Goal: Task Accomplishment & Management: Manage account settings

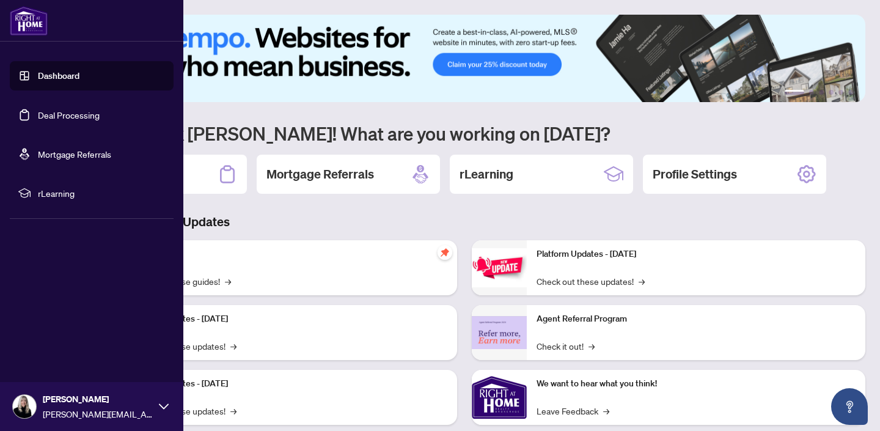
click at [59, 112] on link "Deal Processing" at bounding box center [69, 114] width 62 height 11
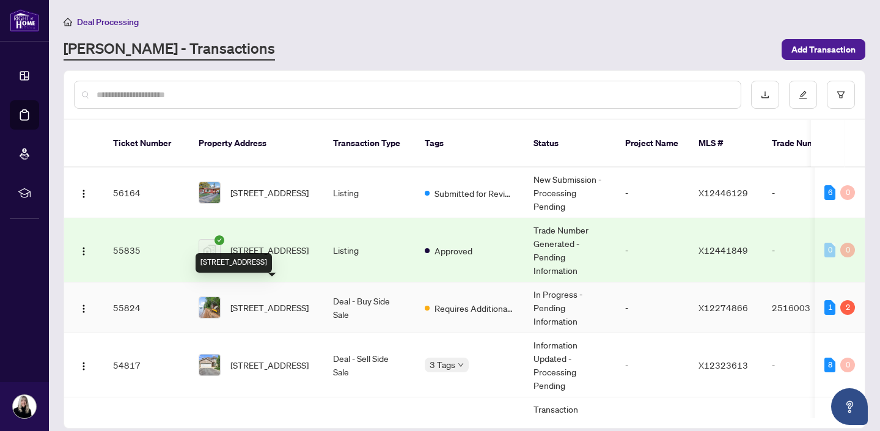
click at [257, 301] on span "[STREET_ADDRESS]" at bounding box center [269, 307] width 78 height 13
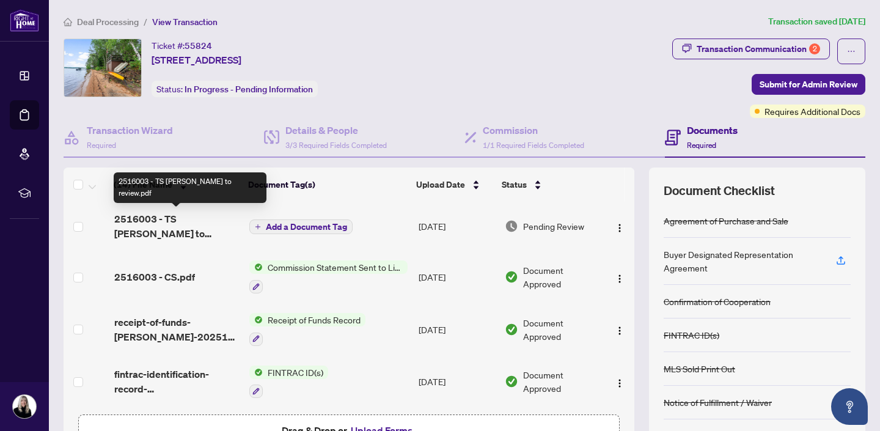
click at [183, 216] on span "2516003 - TS [PERSON_NAME] to review.pdf" at bounding box center [177, 226] width 126 height 29
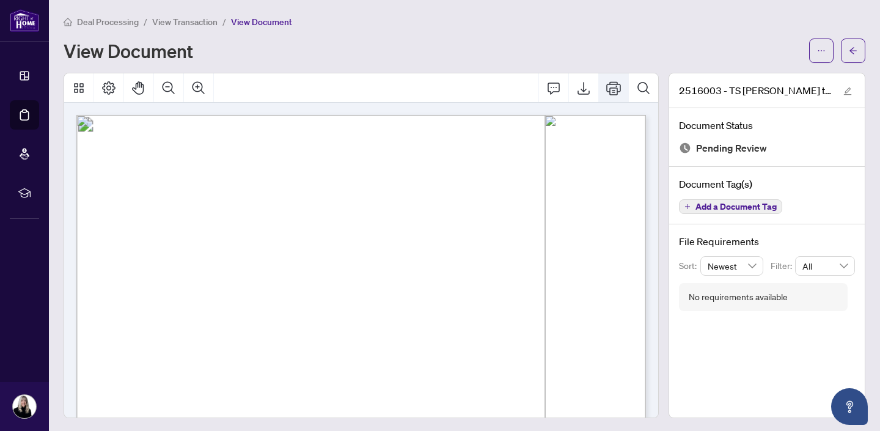
click at [616, 87] on icon "Print" at bounding box center [613, 88] width 15 height 15
click at [852, 43] on span "button" at bounding box center [853, 51] width 9 height 20
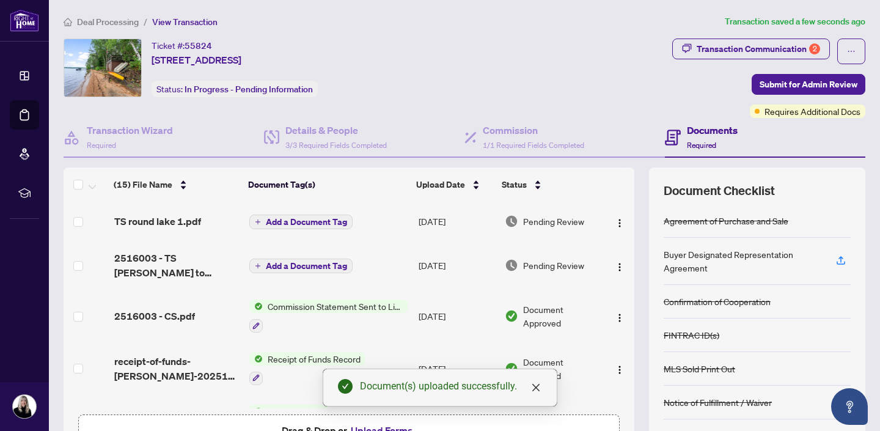
click at [276, 221] on span "Add a Document Tag" at bounding box center [306, 222] width 81 height 9
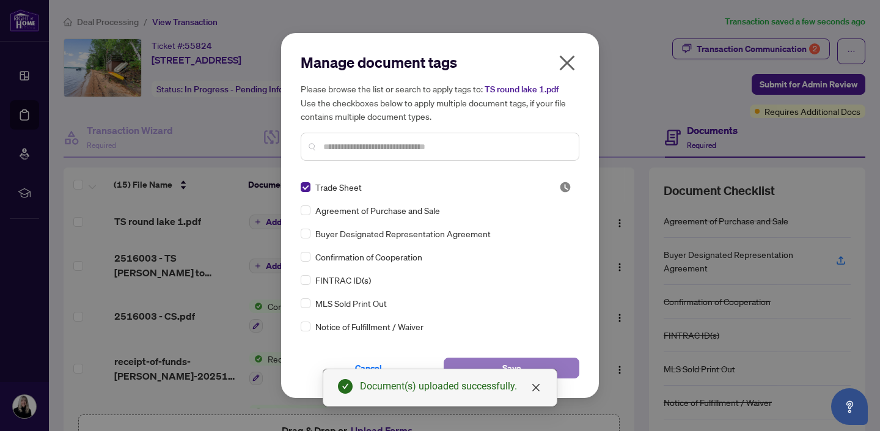
click at [561, 366] on button "Save" at bounding box center [512, 368] width 136 height 21
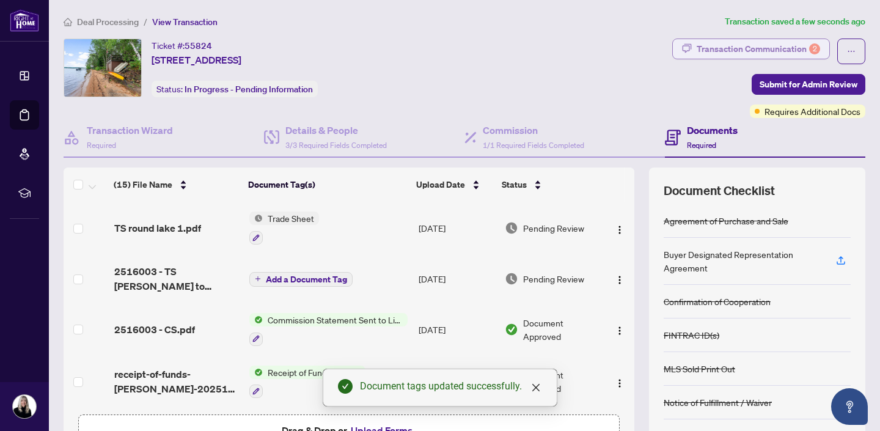
click at [751, 45] on div "Transaction Communication 2" at bounding box center [758, 49] width 123 height 20
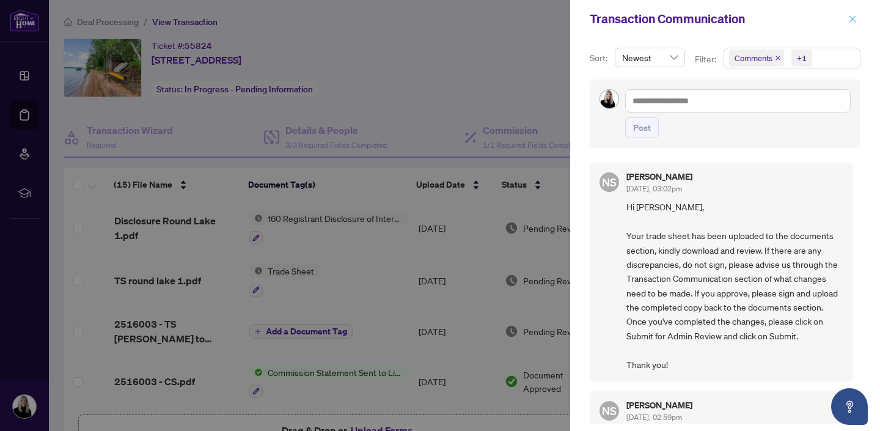
click at [852, 18] on icon "close" at bounding box center [853, 18] width 7 height 7
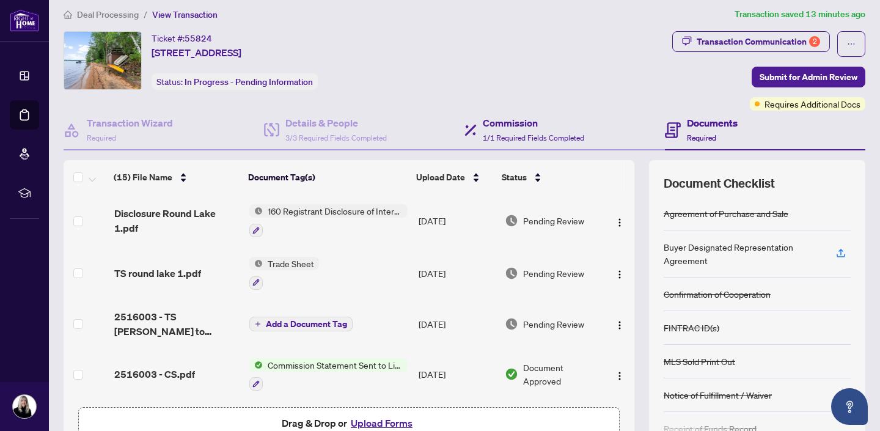
scroll to position [9, 0]
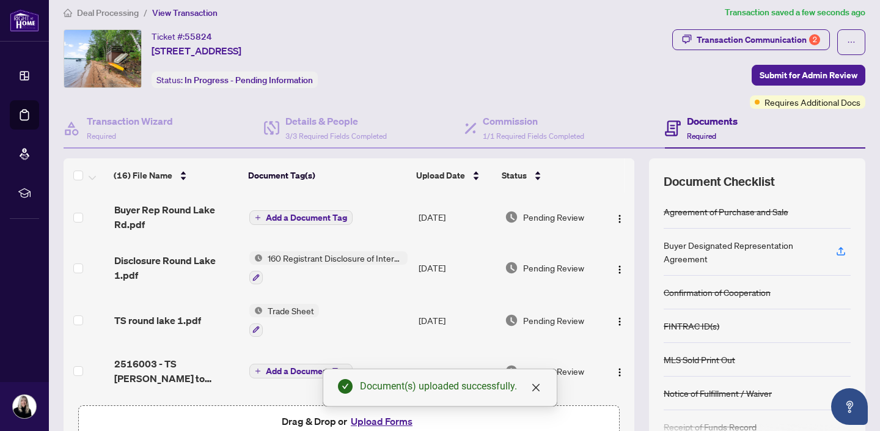
click at [299, 215] on span "Add a Document Tag" at bounding box center [306, 217] width 81 height 9
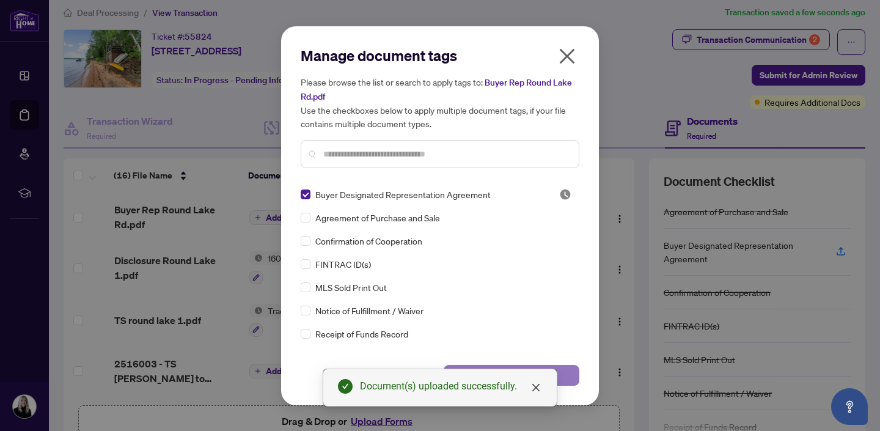
click at [567, 375] on button "Save" at bounding box center [512, 375] width 136 height 21
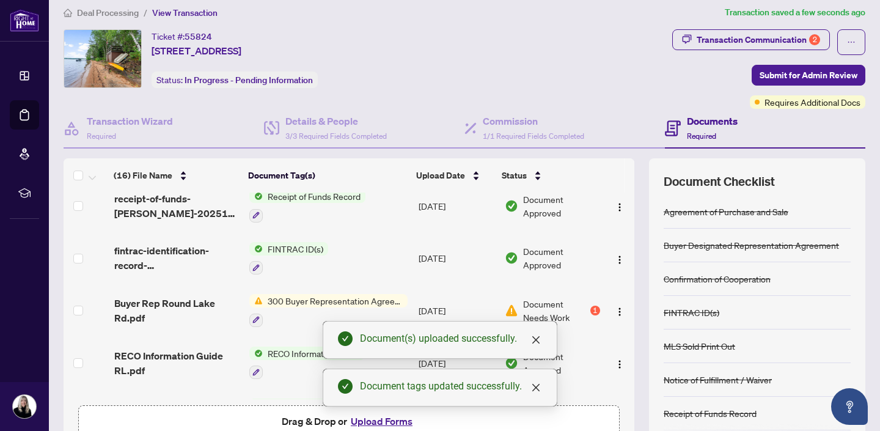
scroll to position [287, 0]
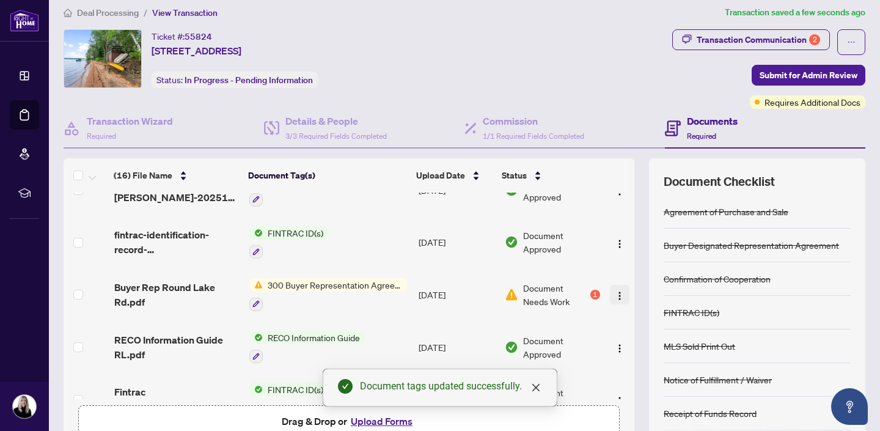
click at [616, 292] on img "button" at bounding box center [620, 296] width 10 height 10
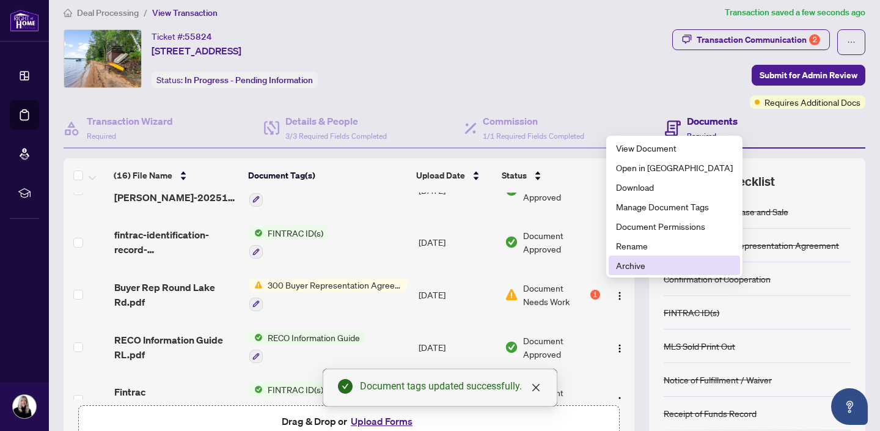
click at [620, 267] on span "Archive" at bounding box center [674, 265] width 117 height 13
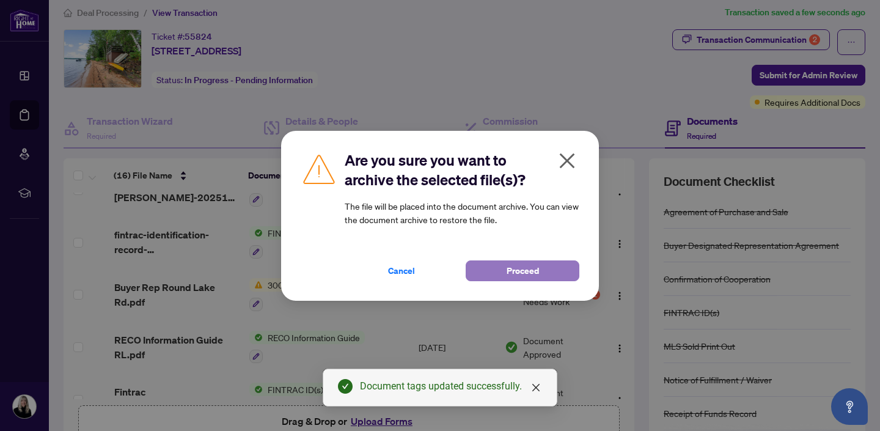
click at [535, 272] on span "Proceed" at bounding box center [523, 271] width 32 height 20
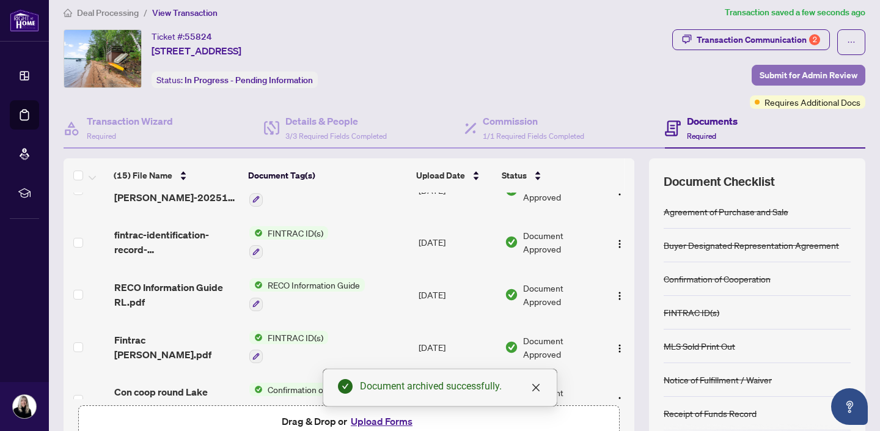
click at [800, 76] on span "Submit for Admin Review" at bounding box center [809, 75] width 98 height 20
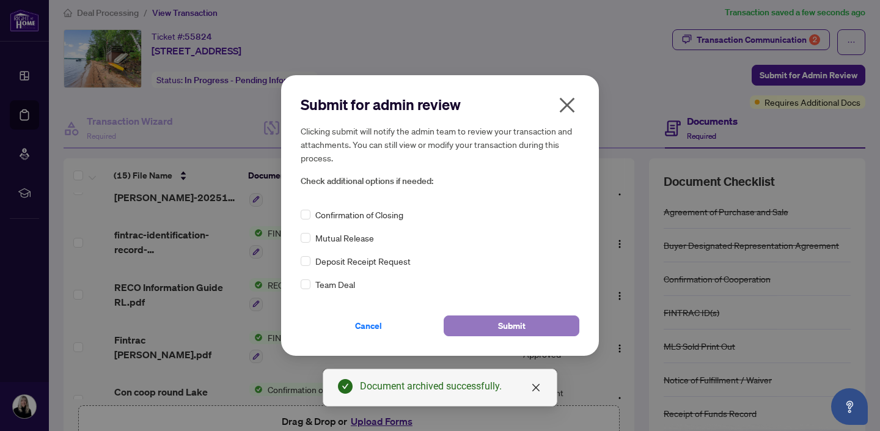
click at [521, 324] on span "Submit" at bounding box center [512, 326] width 28 height 20
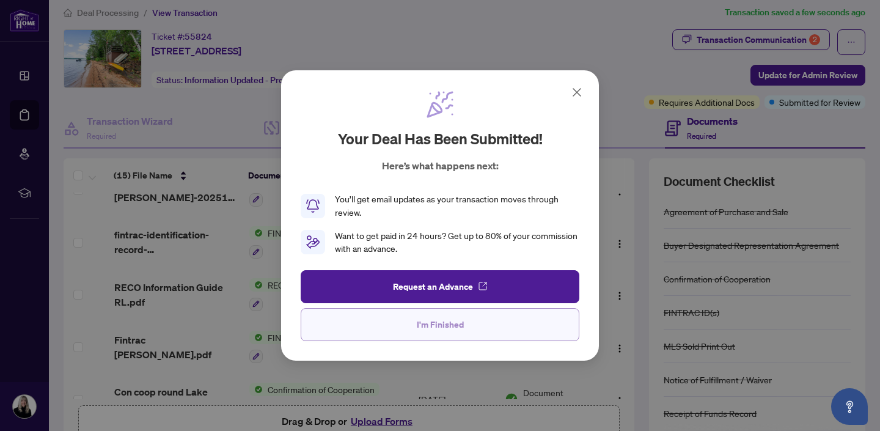
click at [454, 328] on span "I'm Finished" at bounding box center [440, 325] width 47 height 20
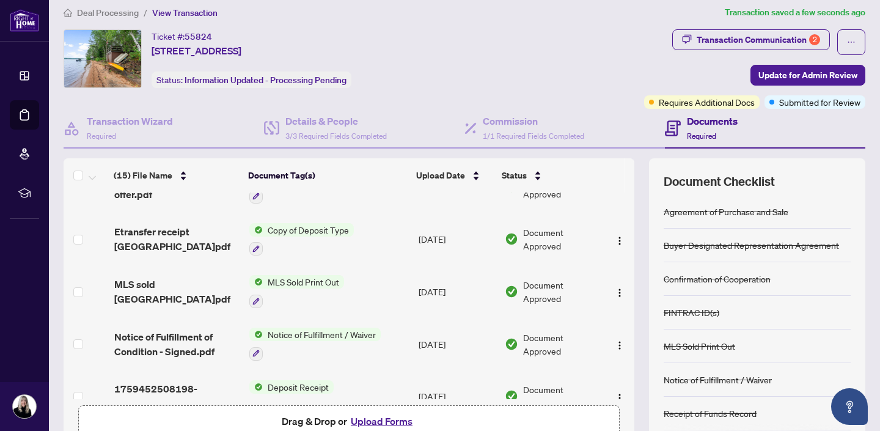
scroll to position [572, 0]
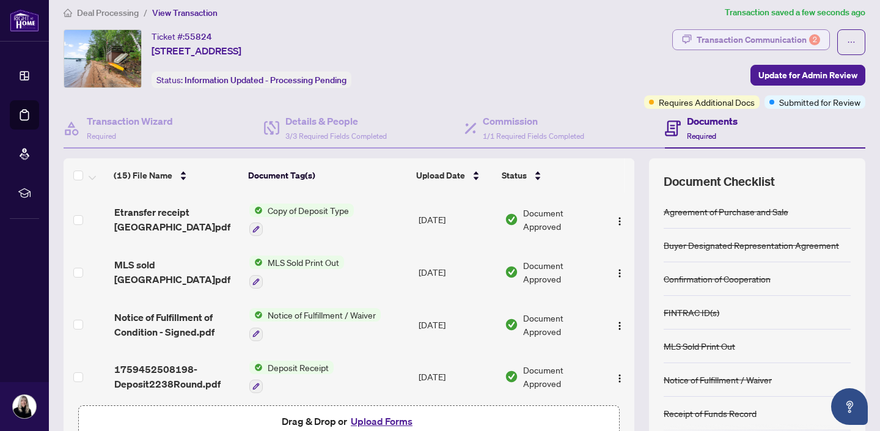
click at [736, 41] on div "Transaction Communication 2" at bounding box center [758, 40] width 123 height 20
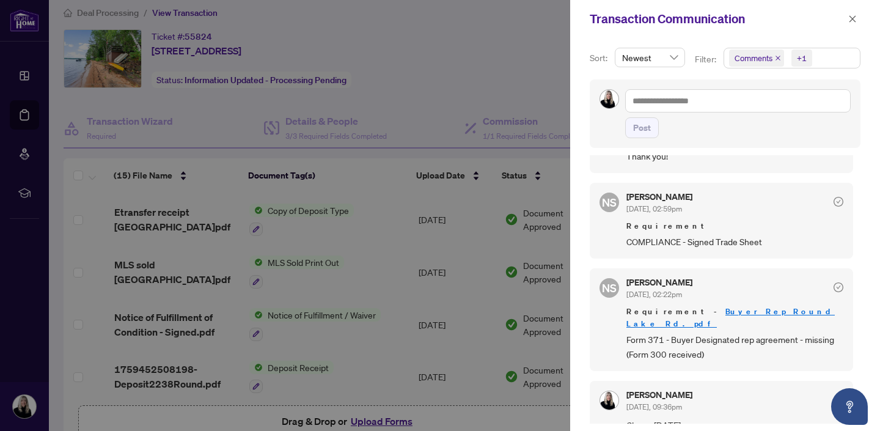
scroll to position [212, 0]
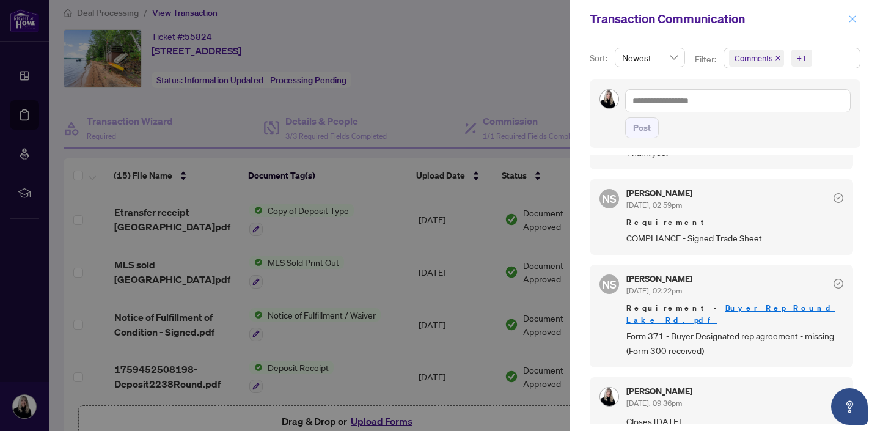
click at [850, 20] on icon "close" at bounding box center [853, 19] width 9 height 9
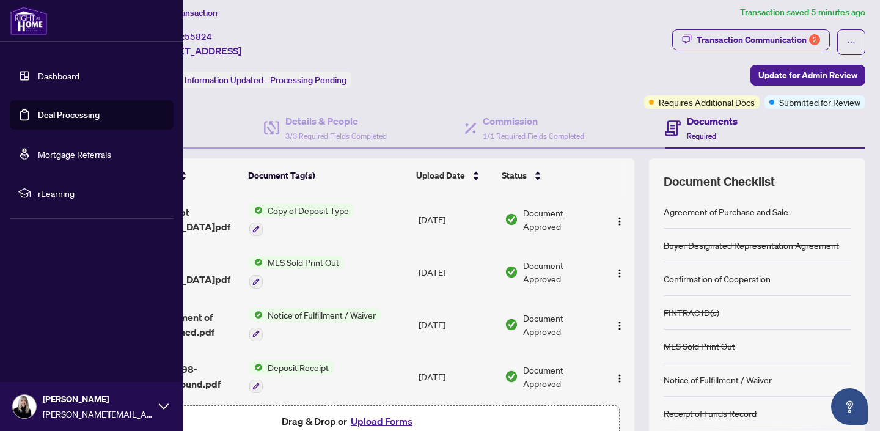
click at [65, 113] on link "Deal Processing" at bounding box center [69, 114] width 62 height 11
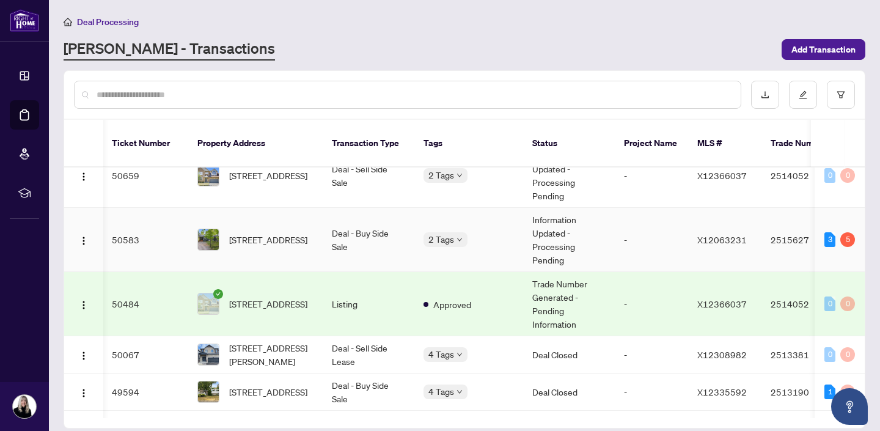
scroll to position [498, 1]
click at [512, 232] on div "2 Tags" at bounding box center [468, 239] width 89 height 14
click at [260, 232] on span "[STREET_ADDRESS]" at bounding box center [268, 238] width 78 height 13
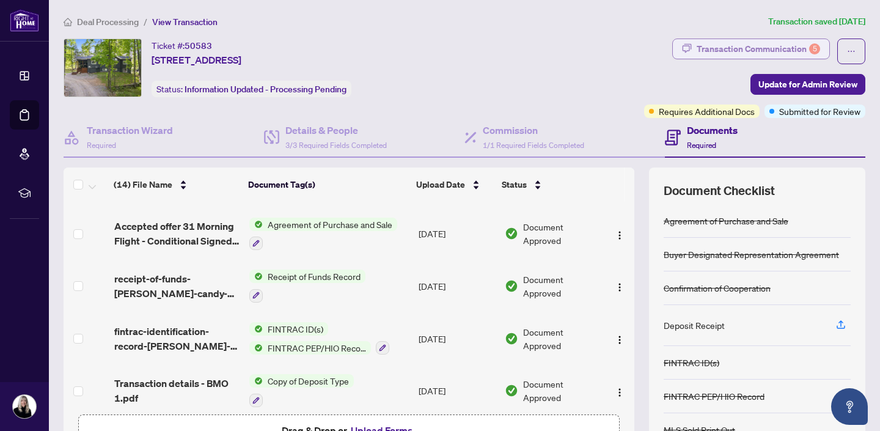
click at [776, 53] on div "Transaction Communication 5" at bounding box center [758, 49] width 123 height 20
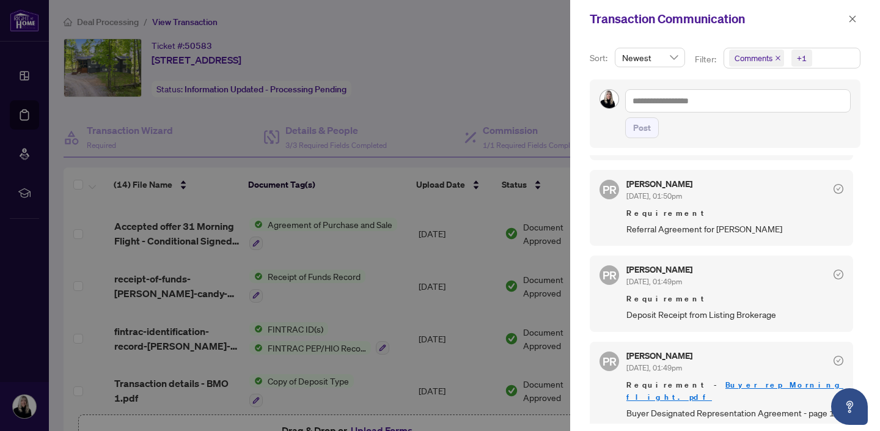
click at [448, 73] on div at bounding box center [440, 215] width 880 height 431
click at [851, 18] on icon "close" at bounding box center [853, 19] width 9 height 9
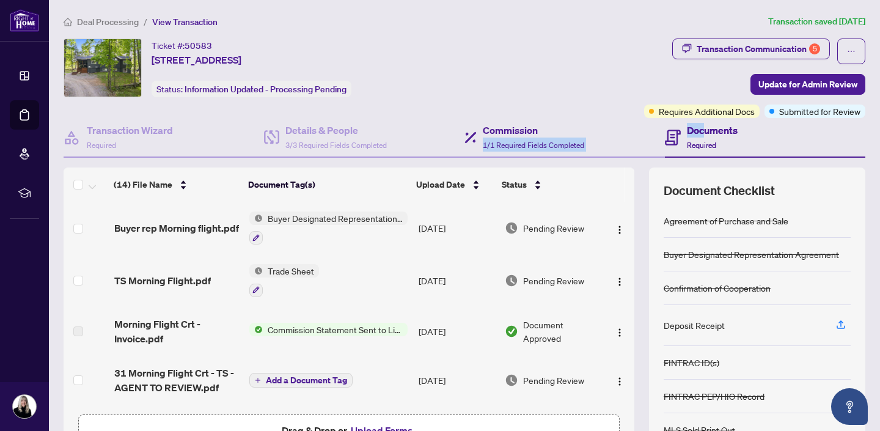
drag, startPoint x: 705, startPoint y: 130, endPoint x: 605, endPoint y: 127, distance: 100.3
click at [605, 127] on div "Transaction Wizard Required Details & People 3/3 Required Fields Completed Comm…" at bounding box center [465, 138] width 802 height 40
click at [575, 89] on div "Ticket #: 50583 [STREET_ADDRESS] Status: Information Updated - Processing Pendi…" at bounding box center [352, 68] width 576 height 59
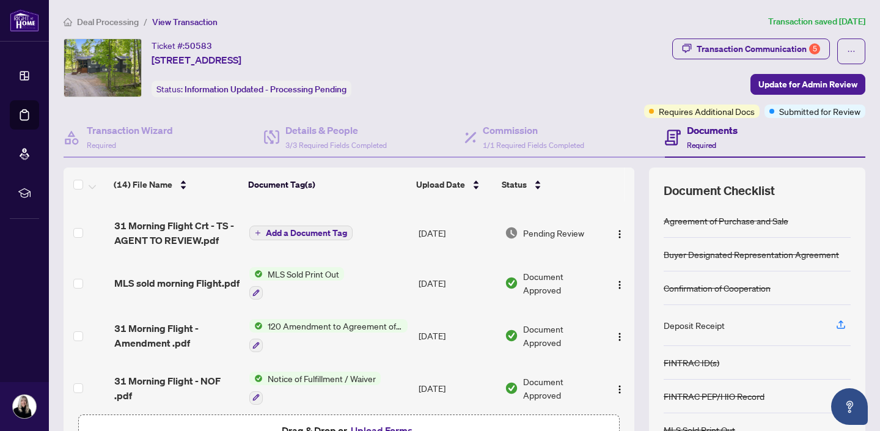
scroll to position [80, 0]
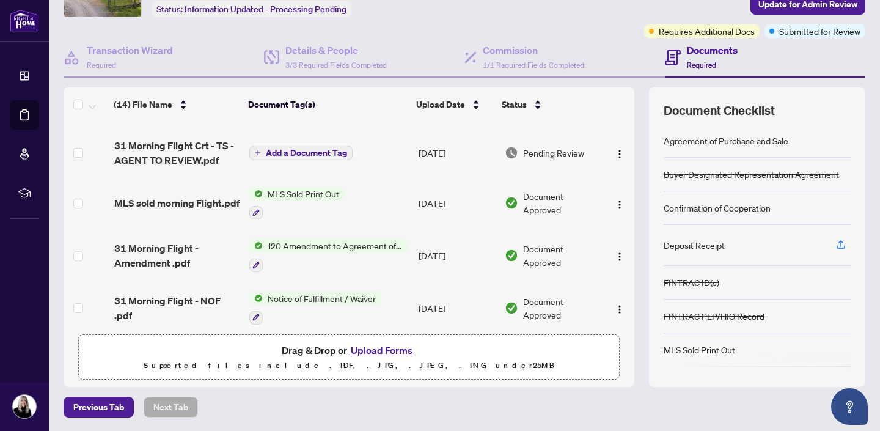
click at [379, 350] on button "Upload Forms" at bounding box center [381, 350] width 69 height 16
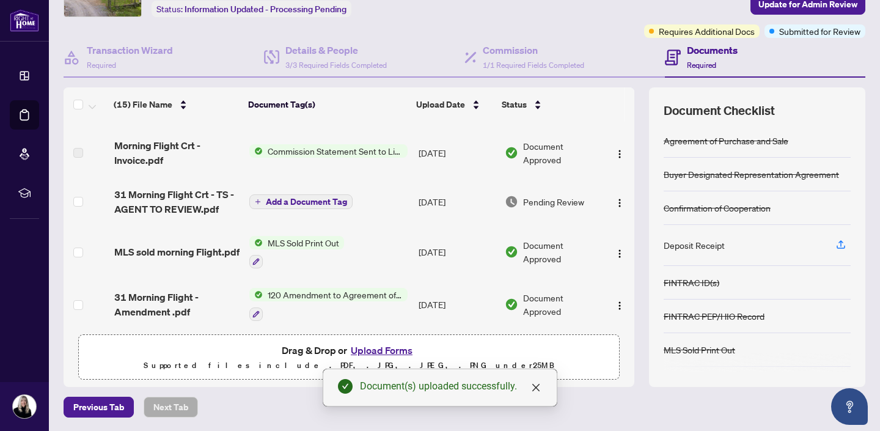
scroll to position [0, 0]
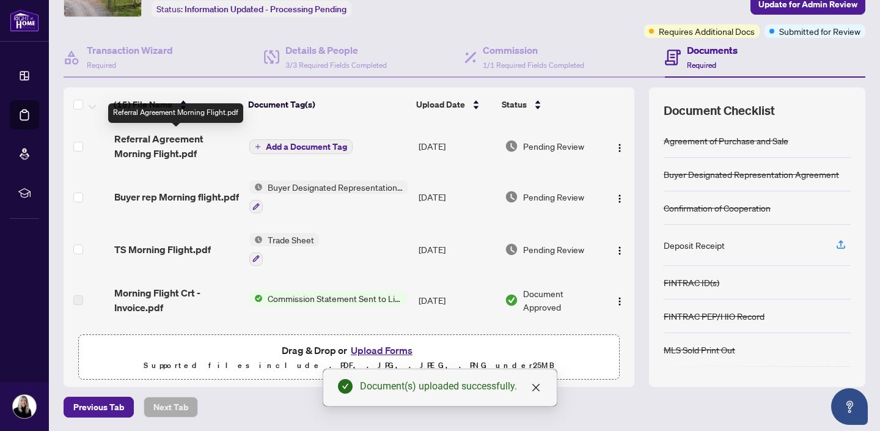
click at [162, 141] on span "Referral Agreement Morning Flight.pdf" at bounding box center [177, 145] width 126 height 29
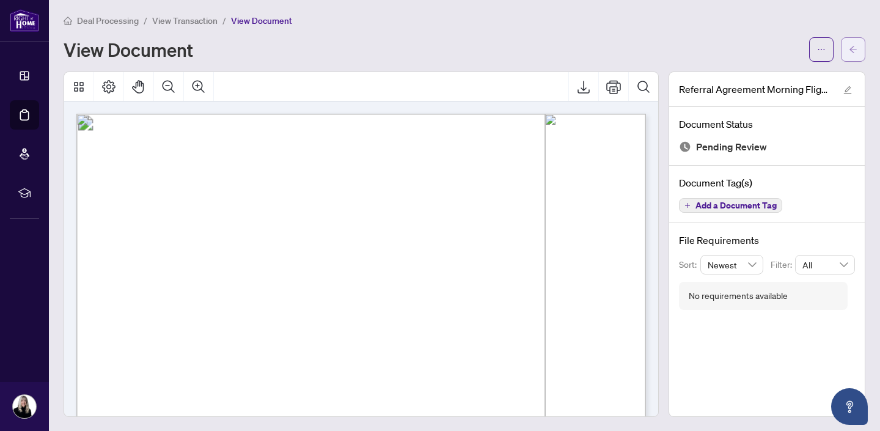
click at [848, 52] on button "button" at bounding box center [853, 49] width 24 height 24
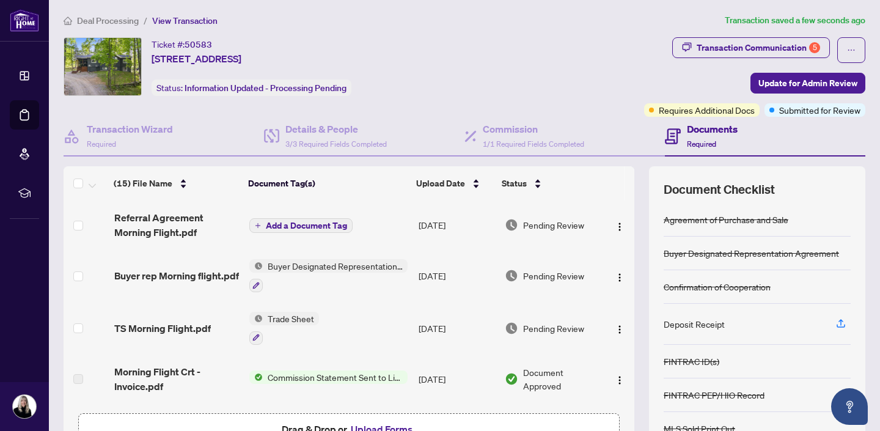
click at [308, 226] on span "Add a Document Tag" at bounding box center [306, 225] width 81 height 9
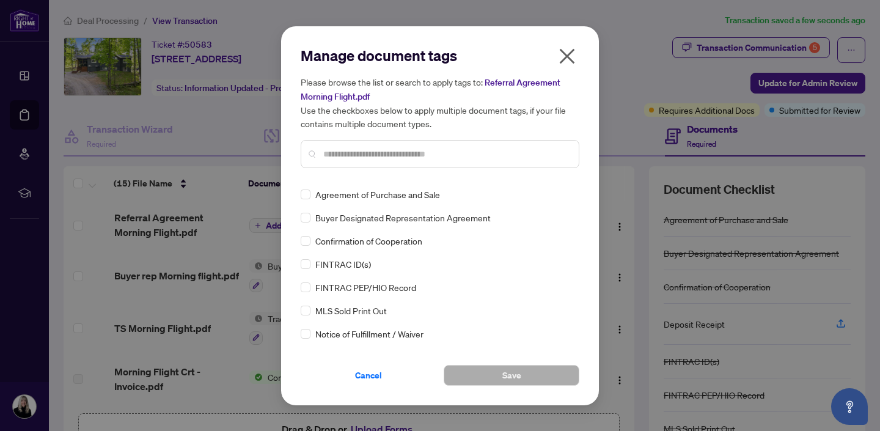
click at [341, 149] on input "text" at bounding box center [446, 153] width 246 height 13
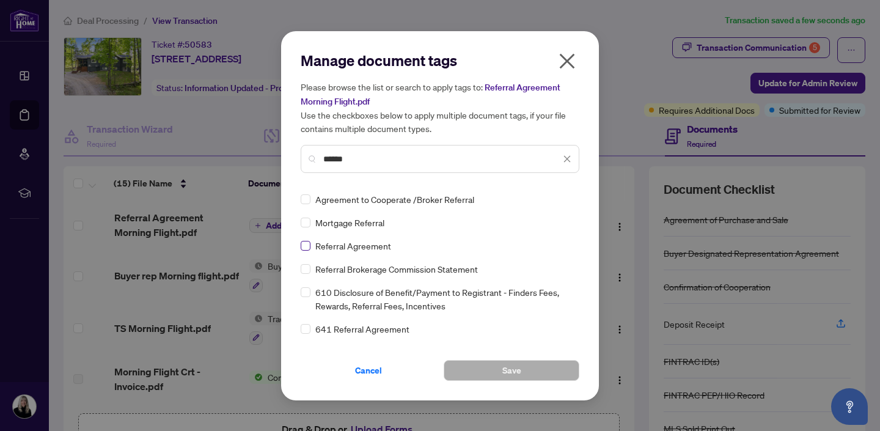
type input "******"
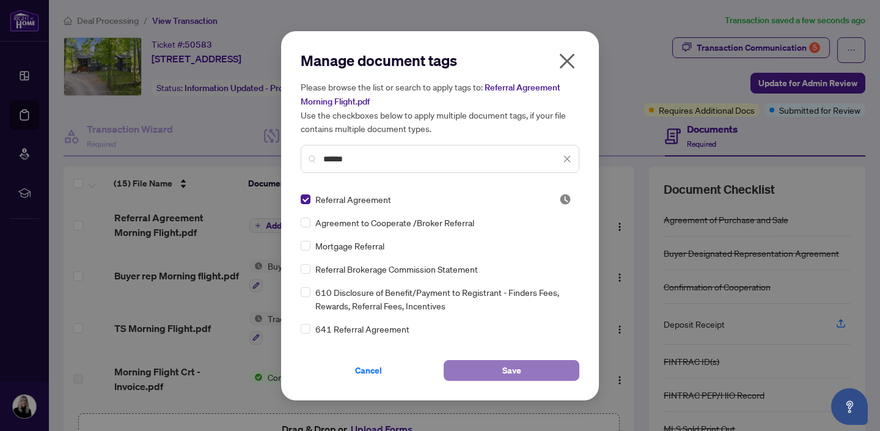
click at [499, 367] on button "Save" at bounding box center [512, 370] width 136 height 21
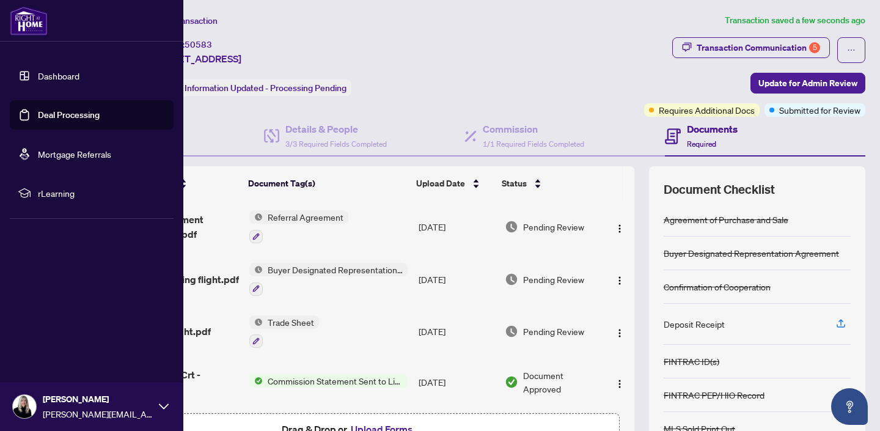
click at [51, 118] on link "Deal Processing" at bounding box center [69, 114] width 62 height 11
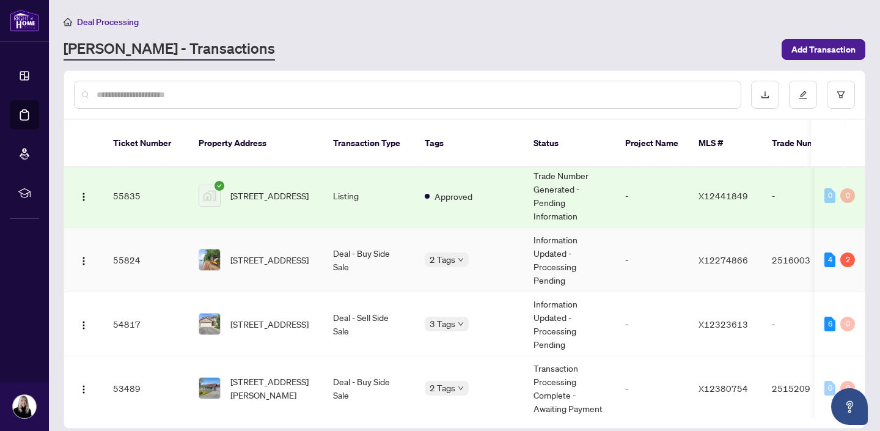
scroll to position [59, 0]
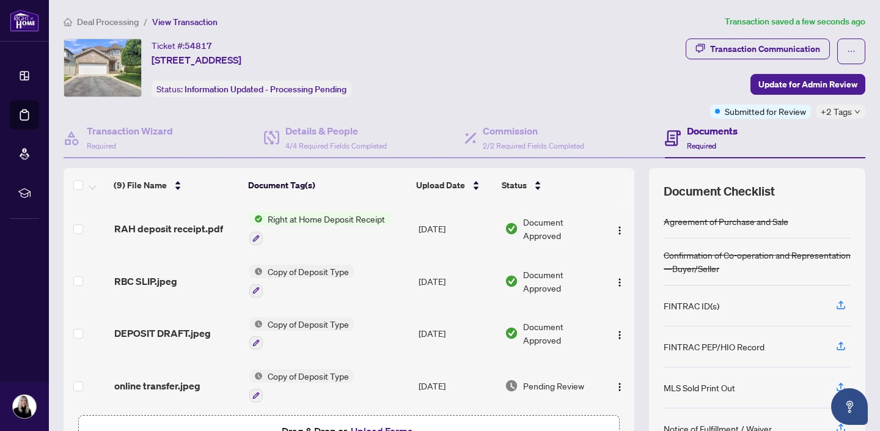
click at [319, 216] on span "Right at Home Deposit Receipt" at bounding box center [326, 218] width 127 height 13
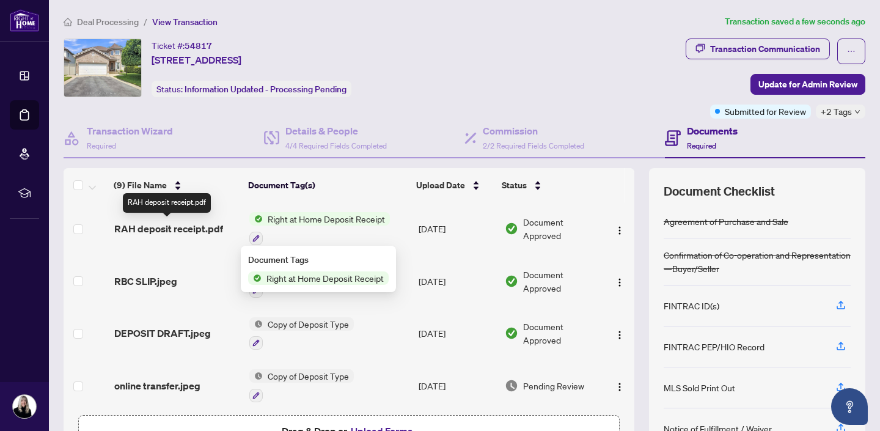
click at [173, 226] on span "RAH deposit receipt.pdf" at bounding box center [168, 228] width 109 height 15
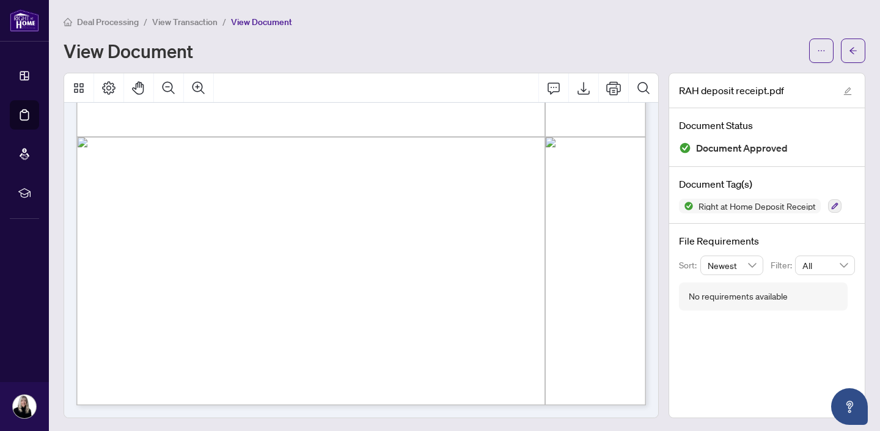
scroll to position [1, 0]
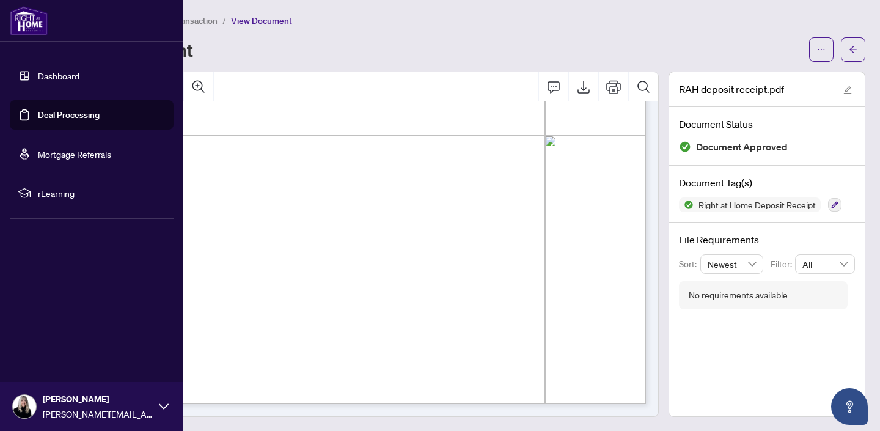
click at [48, 116] on link "Deal Processing" at bounding box center [69, 114] width 62 height 11
